Goal: Task Accomplishment & Management: Use online tool/utility

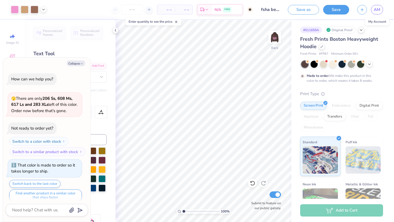
scroll to position [1273, 0]
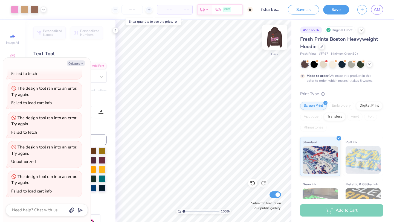
click at [275, 38] on img at bounding box center [275, 37] width 22 height 22
type textarea "x"
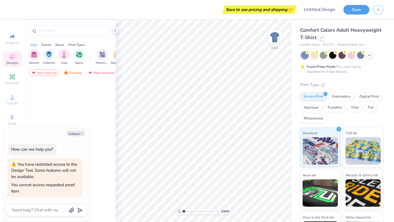
type textarea "x"
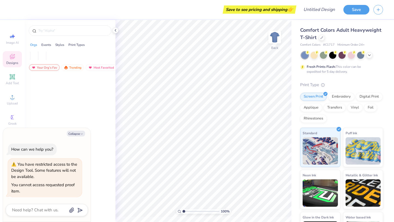
type textarea "x"
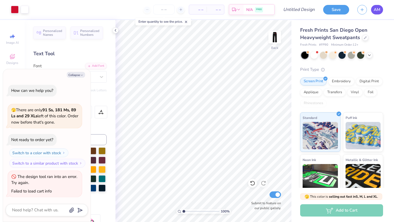
click at [376, 10] on span "AM" at bounding box center [376, 10] width 7 height 6
click at [378, 8] on span "AM" at bounding box center [376, 10] width 7 height 6
type textarea "x"
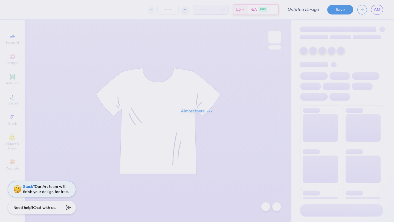
type input "FSHA HILL"
type input "110"
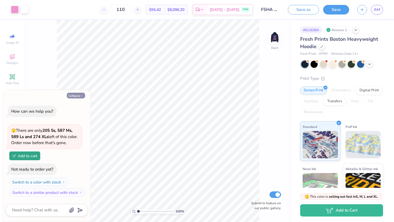
click at [79, 93] on button "Collapse" at bounding box center [76, 96] width 18 height 6
type textarea "x"
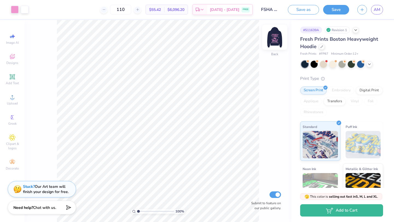
click at [279, 46] on img at bounding box center [275, 37] width 22 height 22
click at [274, 33] on img at bounding box center [275, 37] width 22 height 22
click at [274, 42] on img at bounding box center [275, 37] width 22 height 22
click at [274, 45] on img at bounding box center [275, 37] width 22 height 22
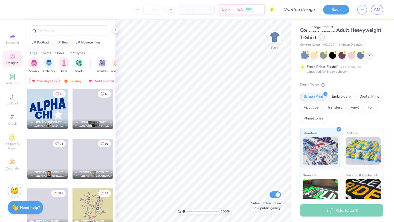
click at [320, 37] on icon at bounding box center [321, 37] width 3 height 3
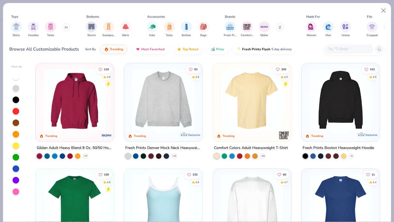
click at [345, 113] on img at bounding box center [340, 100] width 67 height 62
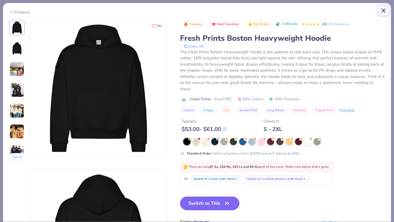
click at [381, 13] on button "Close" at bounding box center [383, 10] width 10 height 10
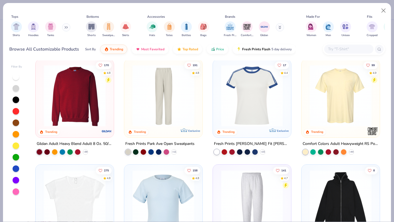
scroll to position [530, 0]
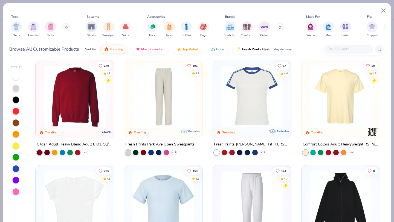
click at [87, 151] on icon at bounding box center [85, 152] width 4 height 4
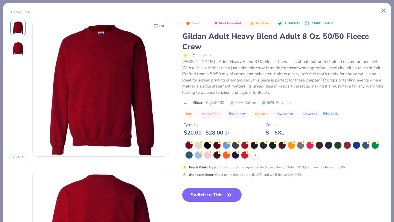
click at [199, 147] on div at bounding box center [198, 145] width 7 height 7
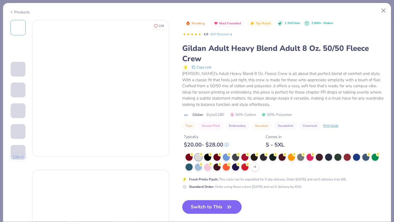
click at [0, 0] on icon at bounding box center [0, 0] width 0 height 0
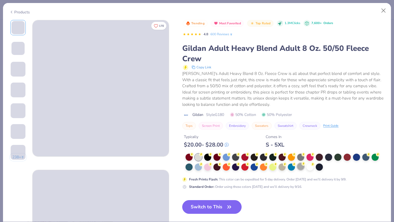
click at [300, 169] on div at bounding box center [300, 166] width 7 height 7
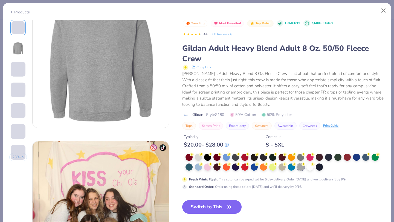
scroll to position [179, 0]
click at [301, 156] on icon at bounding box center [303, 154] width 4 height 4
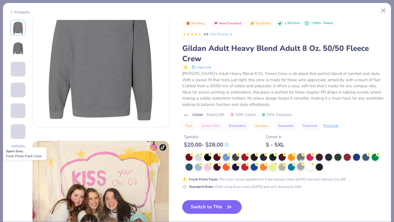
click at [300, 170] on div at bounding box center [300, 166] width 7 height 7
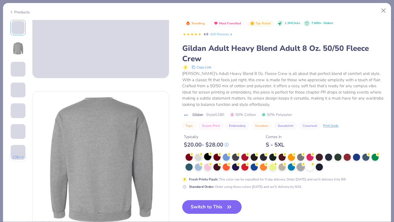
scroll to position [78, 0]
click at [198, 159] on div at bounding box center [198, 156] width 7 height 7
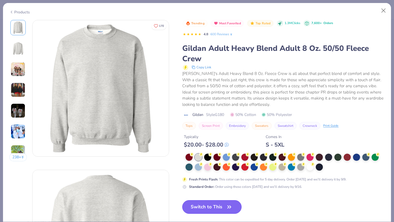
click at [210, 207] on button "Switch to This" at bounding box center [211, 207] width 59 height 14
click at [214, 208] on button "Switch to This" at bounding box center [211, 207] width 59 height 14
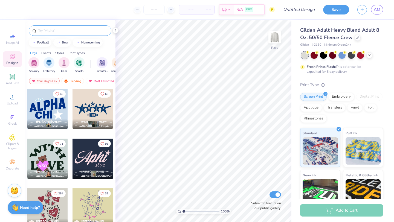
click at [71, 29] on input "text" at bounding box center [73, 30] width 70 height 5
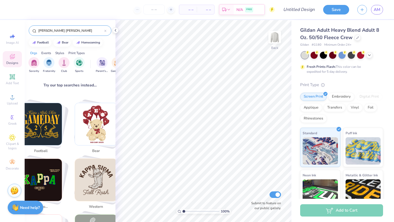
scroll to position [84, 0]
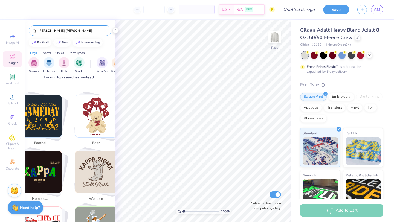
click at [95, 116] on img "Stack Card Button bear" at bounding box center [96, 116] width 42 height 42
type input "bear"
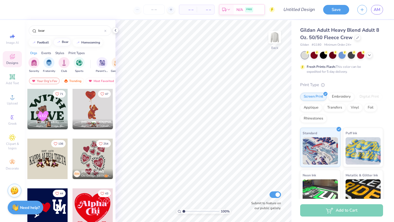
click at [65, 43] on div "bear" at bounding box center [65, 41] width 7 height 3
click at [117, 31] on icon at bounding box center [115, 30] width 4 height 4
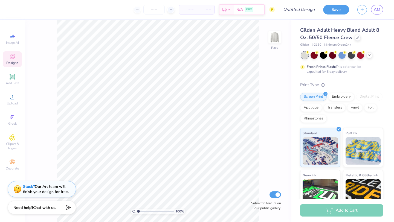
click at [13, 61] on span "Designs" at bounding box center [12, 63] width 12 height 4
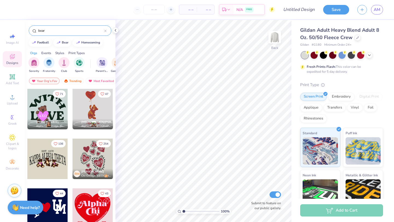
click at [59, 29] on input "bear" at bounding box center [71, 30] width 66 height 5
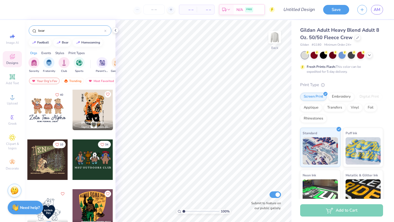
scroll to position [28, 0]
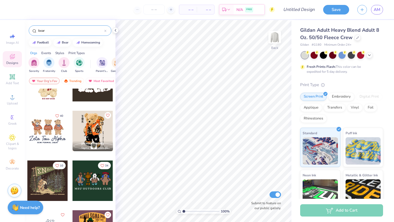
click at [44, 128] on div at bounding box center [47, 131] width 40 height 40
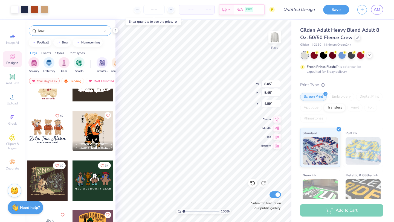
type input "4.89"
type input "10.92"
type input "7.39"
type input "4.23"
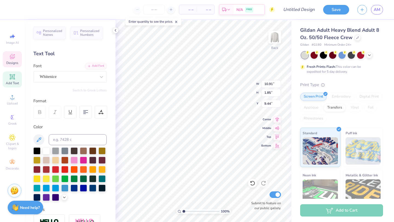
scroll to position [0, 0]
type textarea "Z"
type textarea "Flintridge Sacred Heart"
click at [80, 75] on div "Whitenice" at bounding box center [67, 76] width 57 height 8
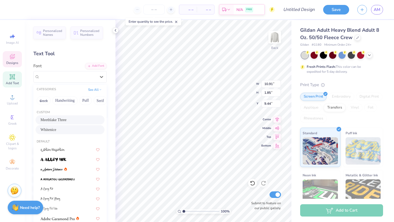
click at [66, 118] on span "Meethlake Three" at bounding box center [53, 120] width 26 height 6
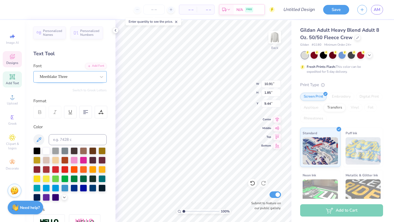
click at [92, 74] on div "Meethlake Three" at bounding box center [67, 76] width 57 height 8
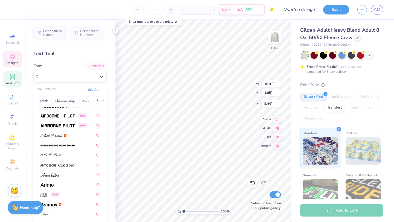
scroll to position [204, 0]
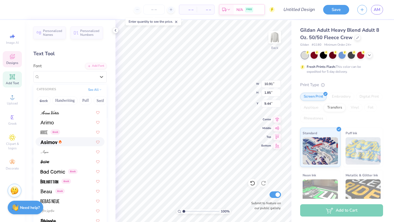
click at [72, 144] on div at bounding box center [69, 142] width 59 height 6
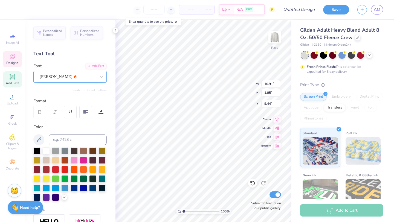
click at [71, 74] on div "[PERSON_NAME]" at bounding box center [67, 76] width 57 height 8
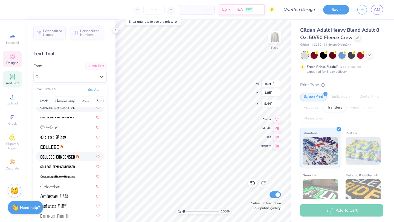
scroll to position [713, 0]
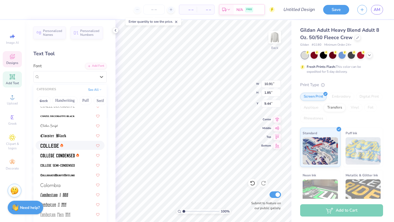
click at [78, 145] on div at bounding box center [69, 145] width 59 height 6
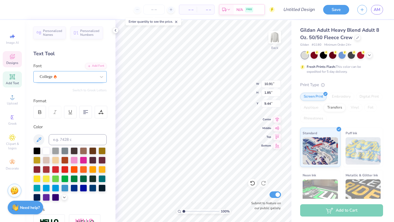
click at [65, 72] on div "College" at bounding box center [69, 76] width 73 height 11
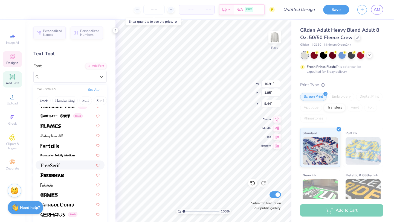
scroll to position [1197, 0]
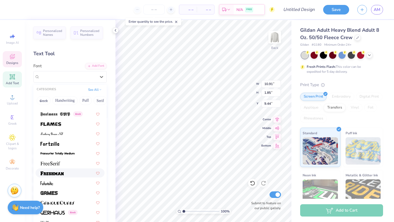
click at [62, 172] on img at bounding box center [51, 173] width 23 height 4
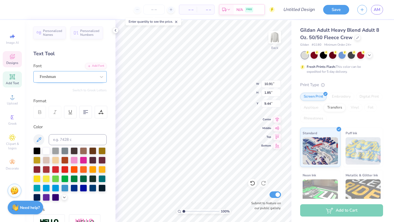
click at [83, 75] on div "Freshman" at bounding box center [67, 76] width 57 height 8
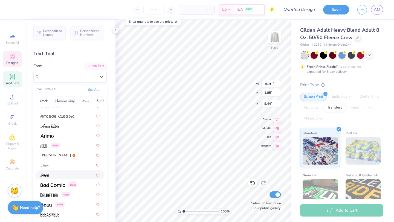
scroll to position [200, 0]
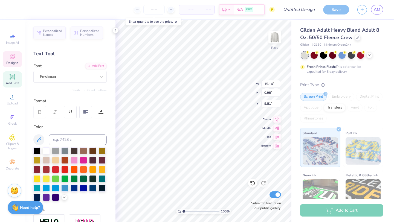
type input "13.04"
type input "0.85"
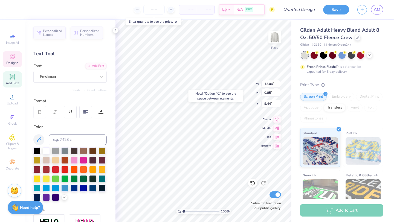
type input "9.44"
type input "6.14"
type input "0.39"
type input "11.23"
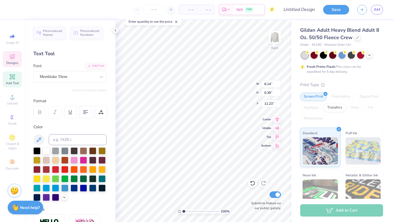
type textarea "S"
type textarea "CLASS OF 2026"
type input "7.75"
type input "0.58"
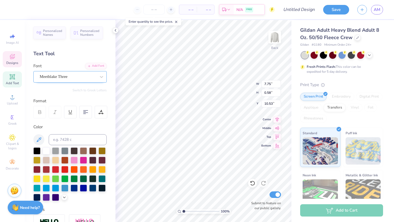
type input "10.53"
click at [68, 74] on div "Meethlake Three" at bounding box center [67, 76] width 57 height 8
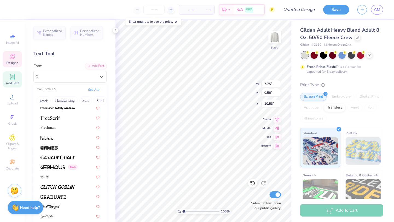
scroll to position [1243, 0]
click at [68, 126] on div "Freshman" at bounding box center [69, 127] width 59 height 6
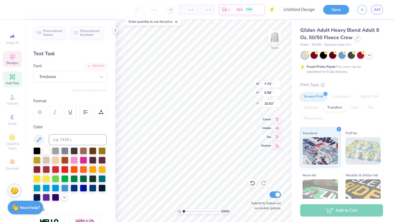
type input "7.85"
type input "0.66"
type input "10.49"
click at [100, 80] on div at bounding box center [102, 77] width 10 height 10
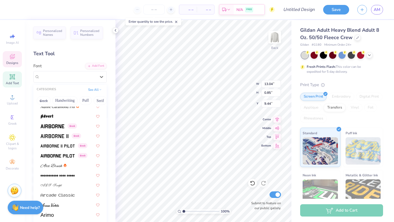
scroll to position [112, 0]
click at [56, 148] on span at bounding box center [57, 145] width 34 height 6
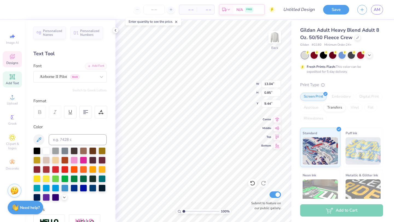
type input "12.94"
type input "0.74"
type input "9.49"
click at [92, 78] on div "Airborne II Pilot Greek" at bounding box center [67, 76] width 57 height 8
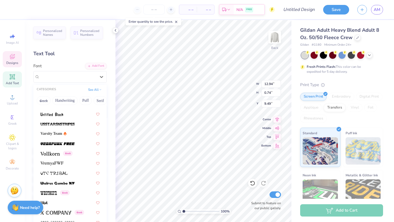
scroll to position [1, 0]
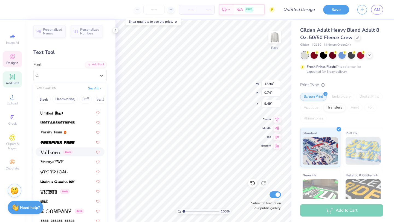
click at [52, 153] on img at bounding box center [49, 152] width 19 height 4
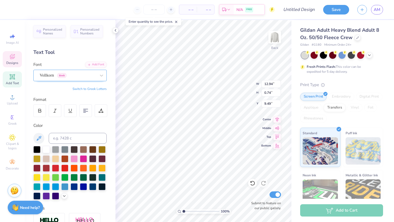
type input "10.28"
type input "0.98"
type input "9.37"
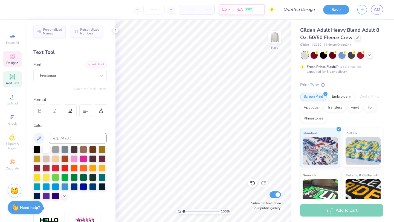
click at [13, 62] on span "Designs" at bounding box center [12, 63] width 12 height 4
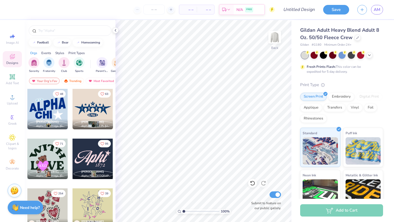
click at [97, 108] on div at bounding box center [92, 109] width 40 height 40
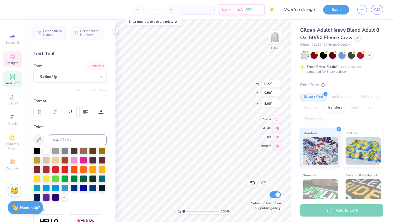
type textarea "F"
type input "0.49"
type input "4.96"
type textarea "D"
type textarea "S"
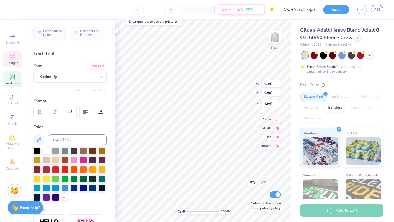
type textarea "S"
type textarea "H"
type textarea "A"
type input "0.44"
type input "0.94"
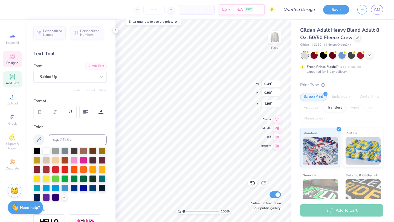
type input "7.33"
type input "0.43"
type input "0.71"
type input "7.43"
type input "0.44"
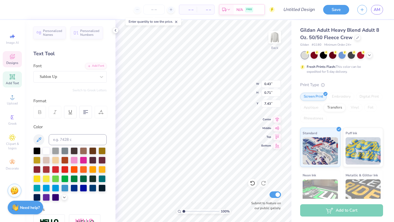
type input "0.94"
type input "7.33"
type input "0.97"
type input "7.32"
type input "0.90"
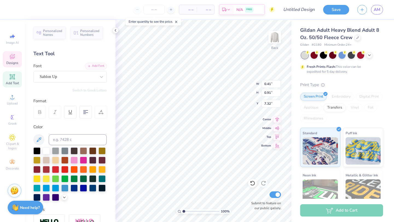
type input "0.87"
type input "7.36"
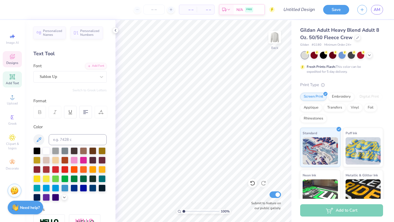
click at [15, 62] on span "Designs" at bounding box center [12, 63] width 12 height 4
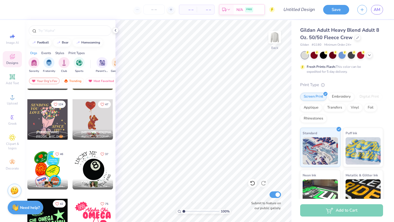
scroll to position [138, 0]
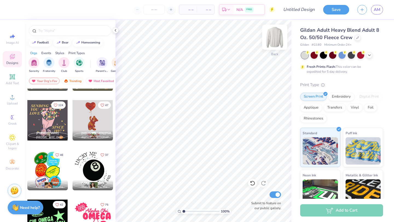
click at [275, 39] on img at bounding box center [275, 37] width 22 height 22
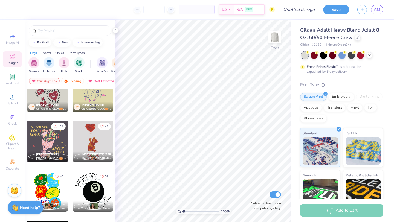
scroll to position [117, 0]
click at [44, 188] on div at bounding box center [47, 191] width 40 height 40
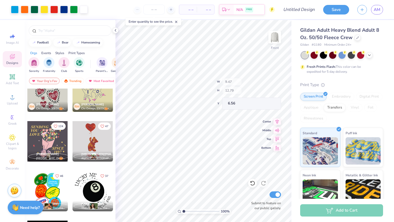
type input "6.56"
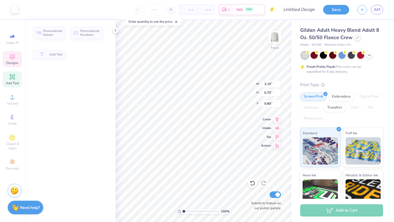
type input "3.19"
type input "0.70"
type input "9.89"
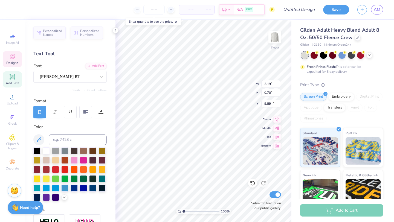
type input "1.85"
type input "12.14"
type textarea "K"
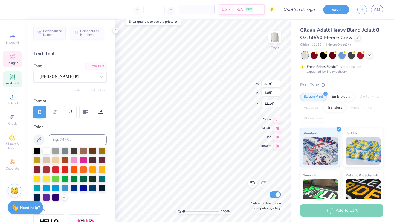
type textarea "FLINTRDGE"
type input "1.88"
type input "1.11"
type input "13.25"
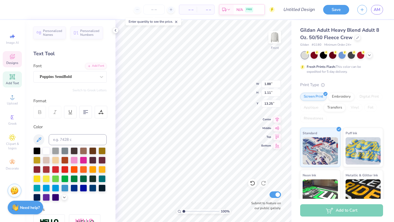
type input "3.05"
type input "1.02"
type input "12.75"
type textarea "K"
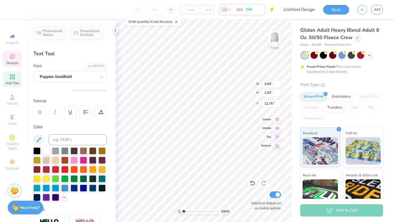
type textarea "FSHA"
type input "2.80"
type input "0.70"
type input "9.18"
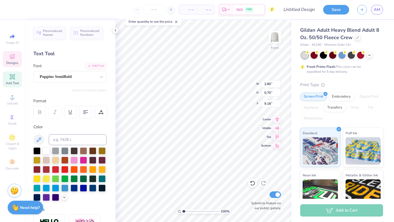
type textarea "L"
type textarea "Once a tolog"
type input "3.19"
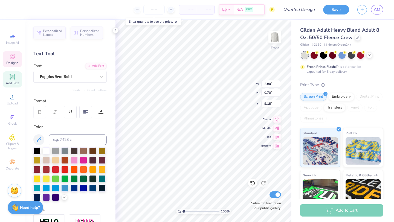
type input "9.89"
type textarea "D"
type textarea "a"
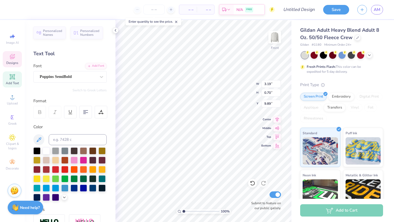
type textarea "Always a tolog"
type input "3.92"
type input "0.75"
type input "9.91"
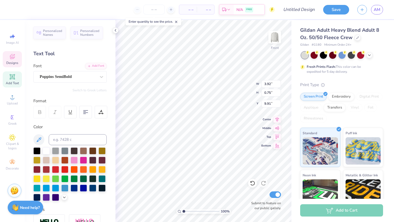
type input "3.37"
type input "0.72"
type input "9.17"
type input "1.88"
type input "1.11"
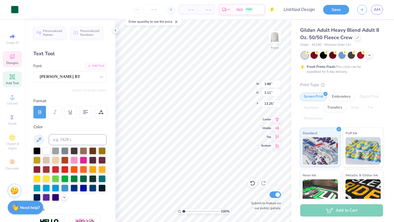
type input "13.25"
